Goal: Check status: Check status

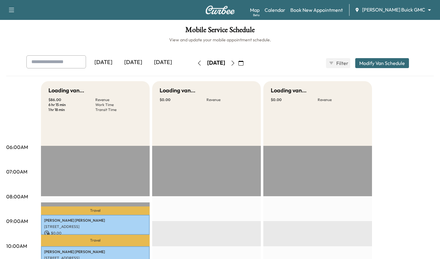
click at [141, 63] on div "[DATE]" at bounding box center [133, 62] width 30 height 14
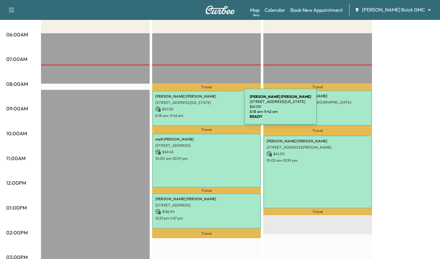
scroll to position [113, 0]
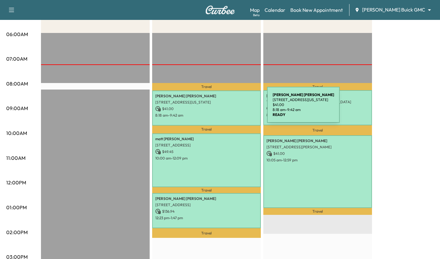
click at [221, 108] on p "$ 41.00" at bounding box center [206, 109] width 103 height 6
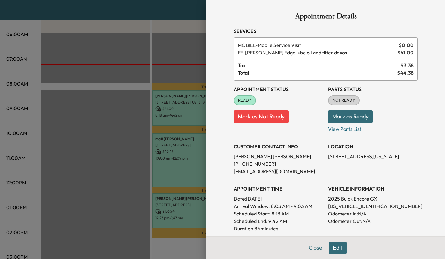
click at [129, 140] on div at bounding box center [222, 129] width 445 height 259
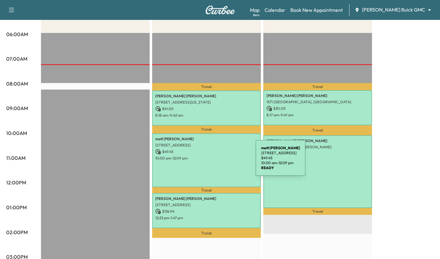
click at [209, 162] on div "[PERSON_NAME] [STREET_ADDRESS] $ 49.45 10:00 am - 12:09 pm" at bounding box center [206, 160] width 109 height 54
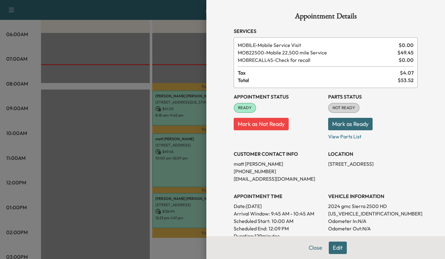
drag, startPoint x: 117, startPoint y: 165, endPoint x: 186, endPoint y: 213, distance: 84.0
click at [186, 213] on div at bounding box center [222, 129] width 445 height 259
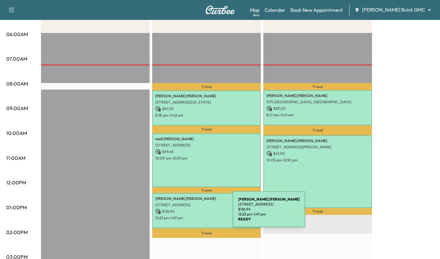
click at [186, 213] on div "[PERSON_NAME] [STREET_ADDRESS] $ 136.94 12:23 pm - 1:47 pm" at bounding box center [206, 210] width 109 height 35
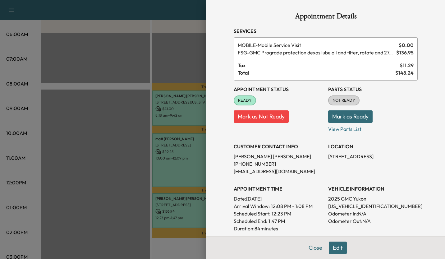
click at [114, 195] on div at bounding box center [222, 129] width 445 height 259
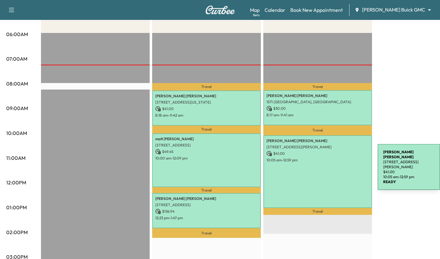
click at [331, 166] on div "[PERSON_NAME] [STREET_ADDRESS][PERSON_NAME] $ 41.00 10:05 am - 12:59 pm" at bounding box center [318, 171] width 109 height 73
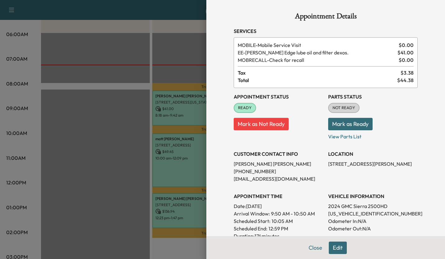
click at [185, 52] on div at bounding box center [222, 129] width 445 height 259
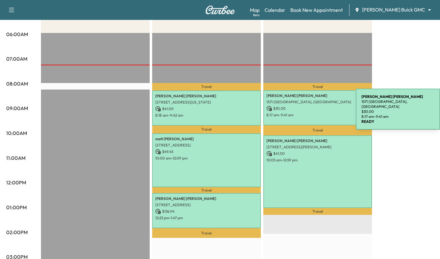
click at [310, 110] on p "$ 30.00" at bounding box center [318, 109] width 103 height 6
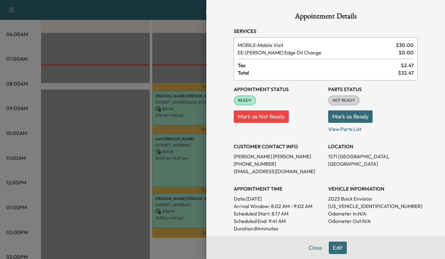
click at [185, 44] on div at bounding box center [222, 129] width 445 height 259
